Goal: Find contact information: Find contact information

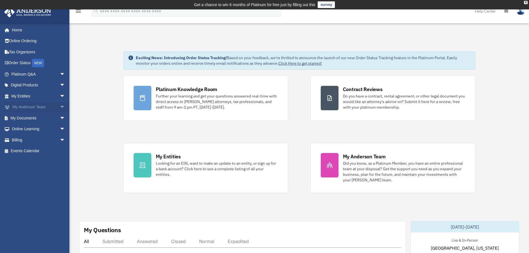
click at [31, 107] on link "My Anderson Team arrow_drop_down" at bounding box center [39, 107] width 70 height 11
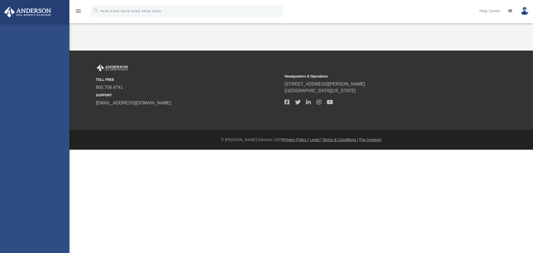
drag, startPoint x: 0, startPoint y: 0, endPoint x: 59, endPoint y: 107, distance: 121.6
click at [59, 107] on div "hazemn@msn.com Sign Out hazemn@msn.com Home Online Ordering Tax Organizers Orde…" at bounding box center [34, 149] width 69 height 253
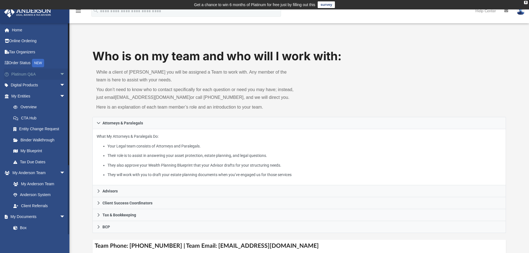
click at [60, 74] on span "arrow_drop_down" at bounding box center [65, 74] width 11 height 11
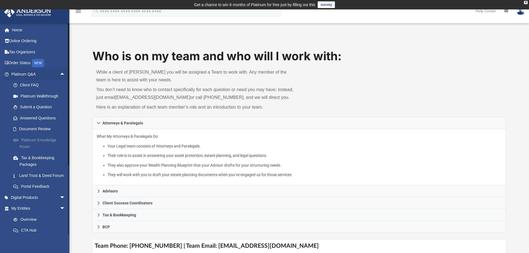
click at [25, 139] on link "Platinum Knowledge Room" at bounding box center [41, 143] width 66 height 18
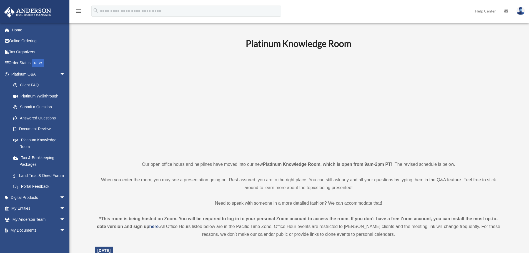
click at [28, 141] on link "Platinum Knowledge Room" at bounding box center [39, 143] width 63 height 18
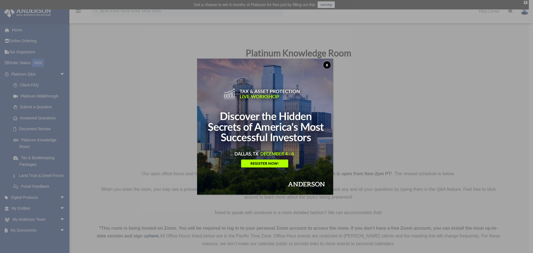
click at [417, 160] on div "x" at bounding box center [266, 126] width 533 height 253
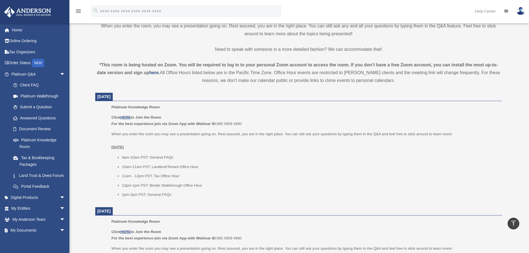
scroll to position [162, 0]
click at [126, 118] on u "HERE" at bounding box center [125, 118] width 10 height 4
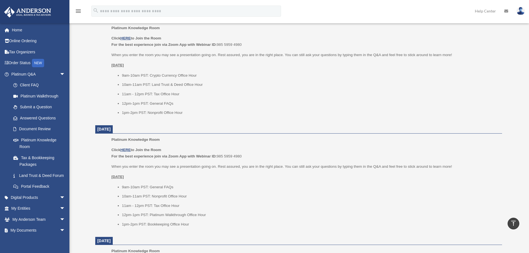
scroll to position [262, 0]
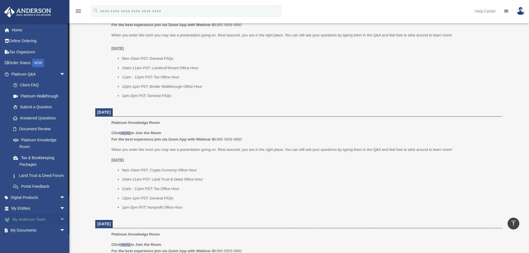
click at [39, 224] on link "My Anderson Team arrow_drop_down" at bounding box center [39, 219] width 70 height 11
click at [60, 224] on span "arrow_drop_down" at bounding box center [65, 219] width 11 height 11
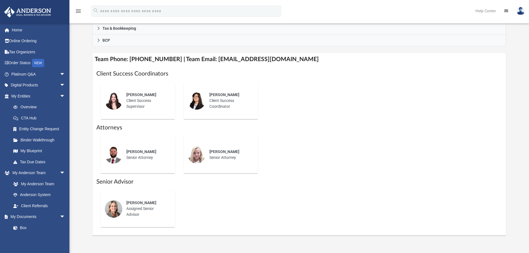
scroll to position [212, 0]
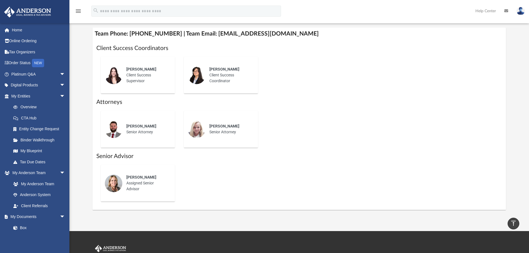
click at [145, 178] on span "[PERSON_NAME]" at bounding box center [141, 177] width 30 height 4
click at [133, 191] on div "[PERSON_NAME] Assigned Senior Advisor" at bounding box center [146, 182] width 49 height 25
click at [115, 182] on img at bounding box center [114, 183] width 18 height 18
click at [143, 176] on span "[PERSON_NAME]" at bounding box center [141, 177] width 30 height 4
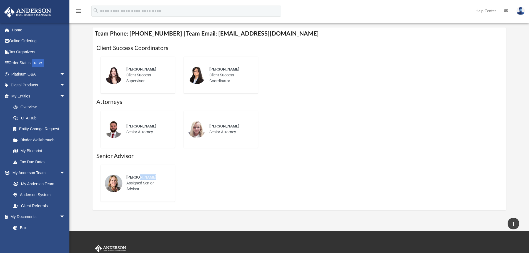
click at [117, 181] on img at bounding box center [114, 183] width 18 height 18
click at [120, 156] on h1 "Senior Advisor" at bounding box center [299, 156] width 406 height 8
drag, startPoint x: 290, startPoint y: 33, endPoint x: 207, endPoint y: 30, distance: 83.3
click at [207, 30] on h4 "Team Phone: [PHONE_NUMBER] | Team Email: [EMAIL_ADDRESS][DOMAIN_NAME]" at bounding box center [298, 33] width 413 height 12
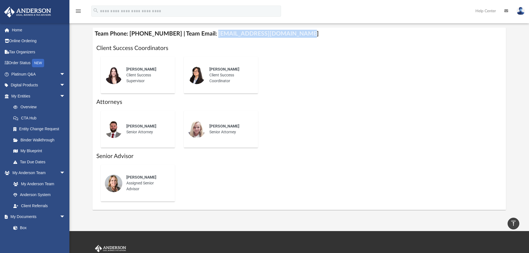
copy h4 "[EMAIL_ADDRESS][DOMAIN_NAME]"
